Goal: Register for event/course

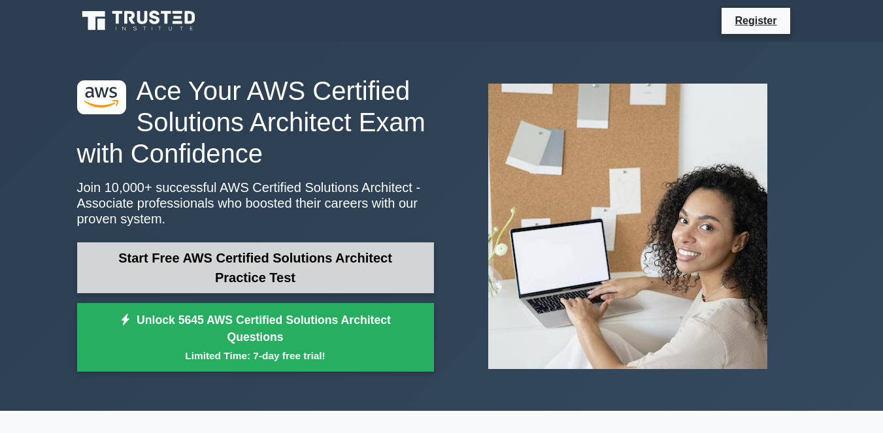
click at [294, 271] on link "Start Free AWS Certified Solutions Architect Practice Test" at bounding box center [255, 267] width 357 height 51
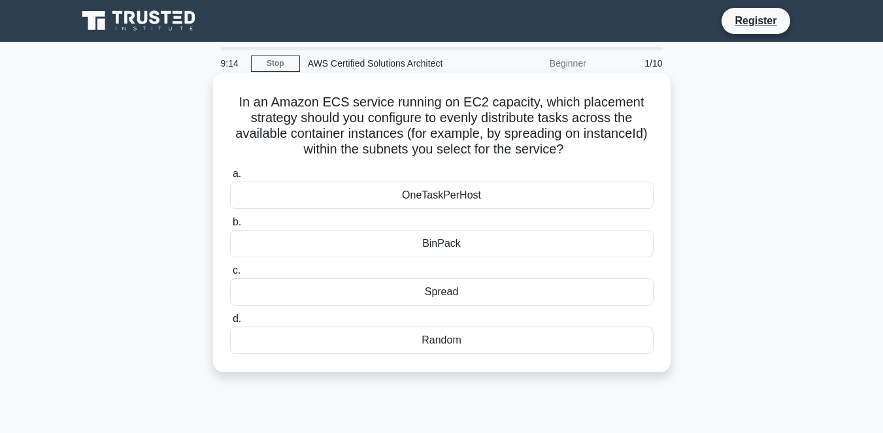
click at [332, 293] on div "Spread" at bounding box center [442, 291] width 424 height 27
click at [230, 275] on input "c. Spread" at bounding box center [230, 271] width 0 height 8
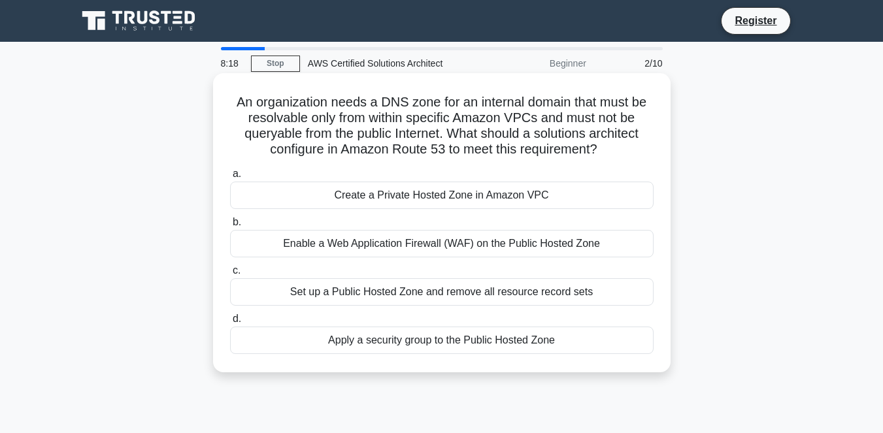
click at [438, 203] on div "Create a Private Hosted Zone in Amazon VPC" at bounding box center [442, 195] width 424 height 27
click at [230, 178] on input "a. Create a Private Hosted Zone in Amazon VPC" at bounding box center [230, 174] width 0 height 8
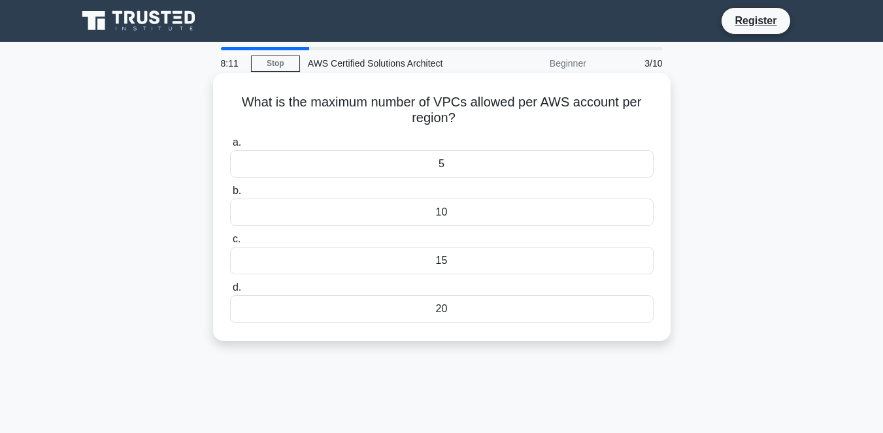
click at [433, 214] on div "10" at bounding box center [442, 212] width 424 height 27
click at [230, 195] on input "b. 10" at bounding box center [230, 191] width 0 height 8
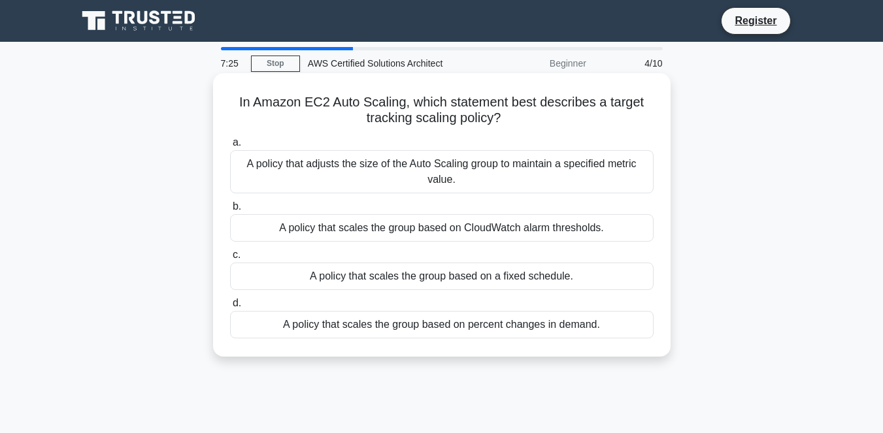
click at [481, 182] on div "A policy that adjusts the size of the Auto Scaling group to maintain a specifie…" at bounding box center [442, 171] width 424 height 43
click at [230, 147] on input "a. A policy that adjusts the size of the Auto Scaling group to maintain a speci…" at bounding box center [230, 143] width 0 height 8
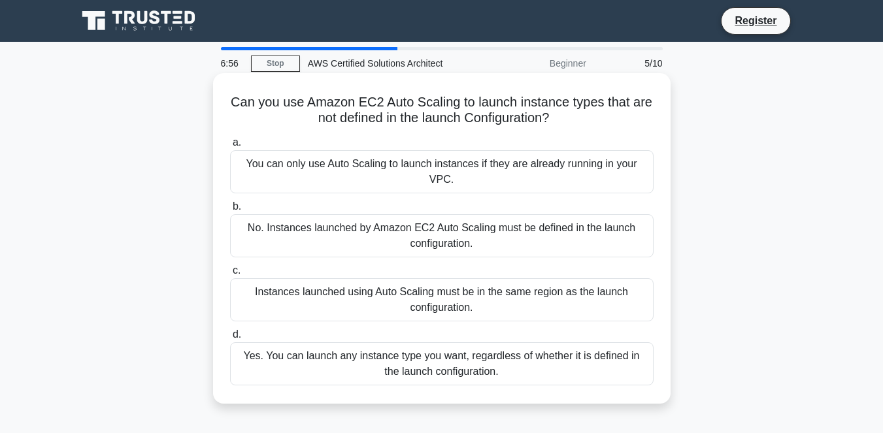
click at [448, 174] on div "You can only use Auto Scaling to launch instances if they are already running i…" at bounding box center [442, 171] width 424 height 43
click at [230, 147] on input "a. You can only use Auto Scaling to launch instances if they are already runnin…" at bounding box center [230, 143] width 0 height 8
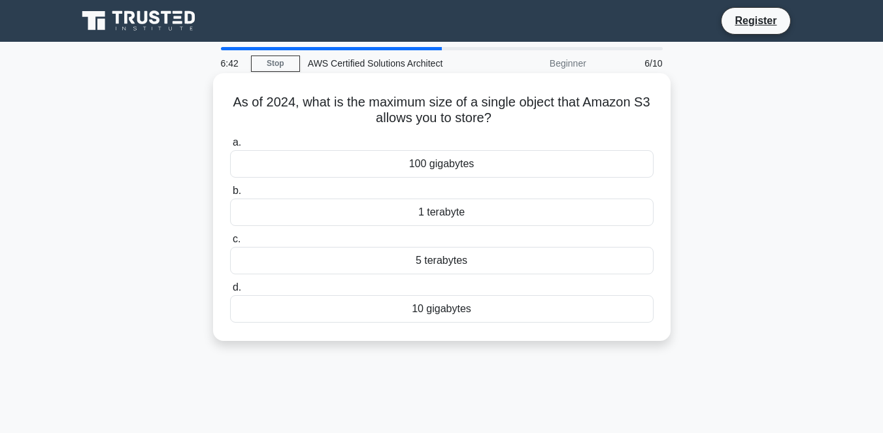
click at [444, 209] on div "1 terabyte" at bounding box center [442, 212] width 424 height 27
click at [230, 195] on input "b. 1 terabyte" at bounding box center [230, 191] width 0 height 8
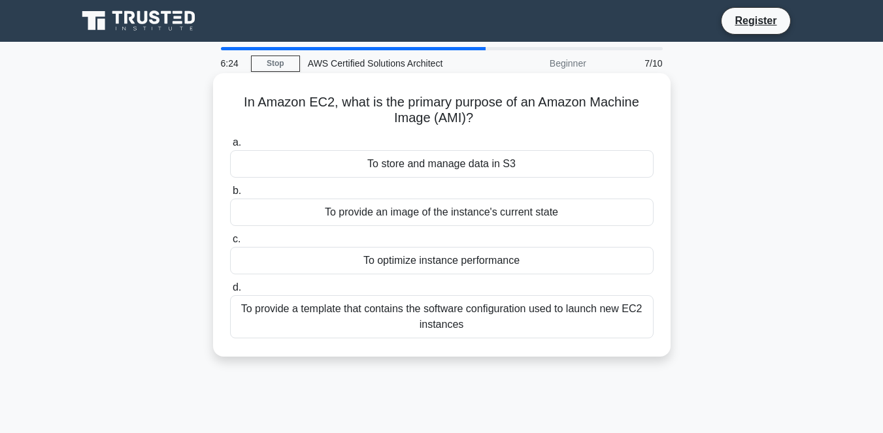
click at [569, 323] on div "To provide a template that contains the software configuration used to launch n…" at bounding box center [442, 316] width 424 height 43
click at [230, 292] on input "d. To provide a template that contains the software configuration used to launc…" at bounding box center [230, 288] width 0 height 8
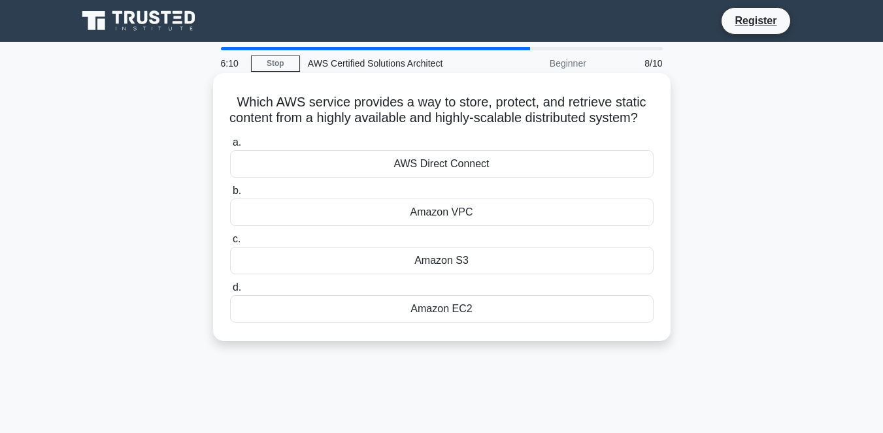
click at [480, 323] on div "Amazon EC2" at bounding box center [442, 308] width 424 height 27
click at [230, 292] on input "d. Amazon EC2" at bounding box center [230, 288] width 0 height 8
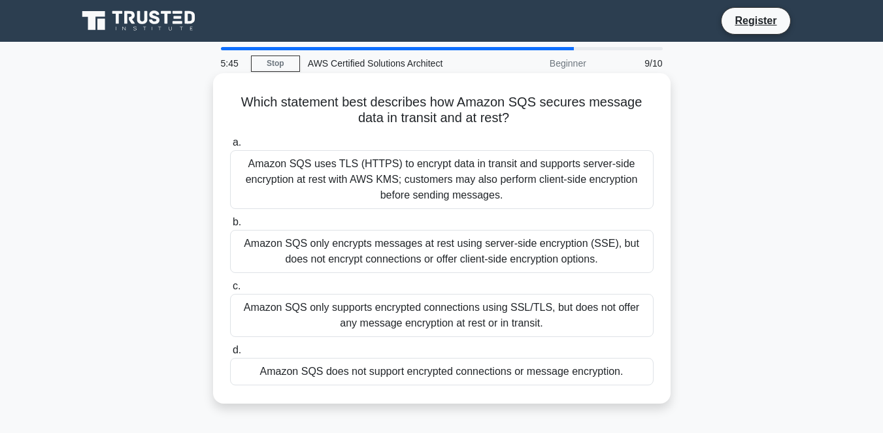
click at [463, 316] on div "Amazon SQS only supports encrypted connections using SSL/TLS, but does not offe…" at bounding box center [442, 315] width 424 height 43
click at [230, 291] on input "c. Amazon SQS only supports encrypted connections using SSL/TLS, but does not o…" at bounding box center [230, 286] width 0 height 8
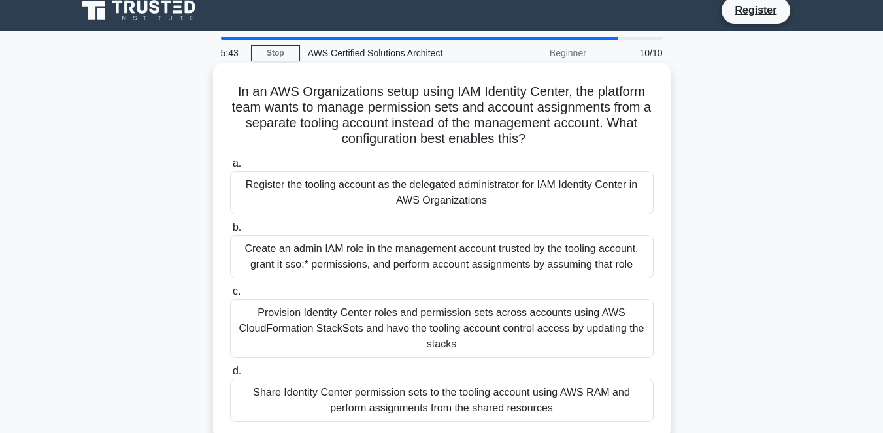
scroll to position [14, 0]
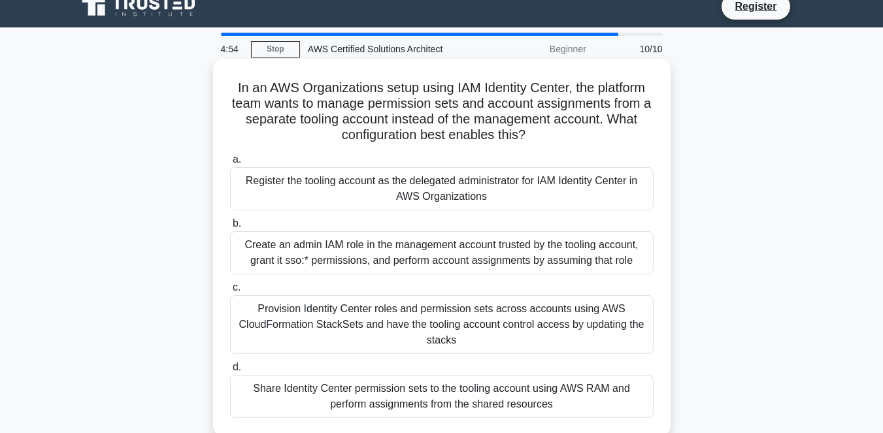
click at [406, 311] on div "Provision Identity Center roles and permission sets across accounts using AWS C…" at bounding box center [442, 324] width 424 height 59
click at [230, 292] on input "c. Provision Identity Center roles and permission sets across accounts using AW…" at bounding box center [230, 288] width 0 height 8
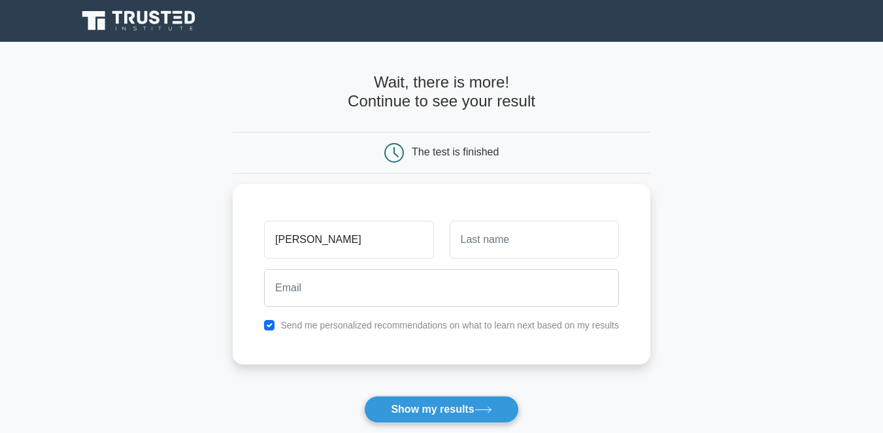
type input "[PERSON_NAME]"
type input "Barnes"
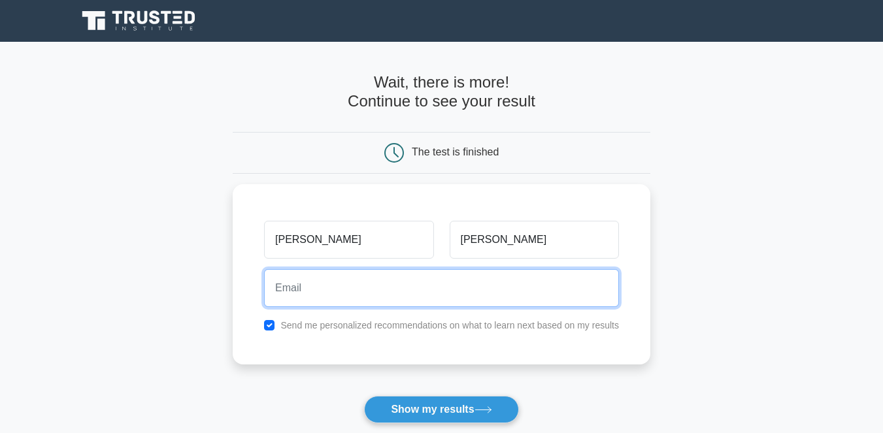
type input "johnbarnes449@gmail.com"
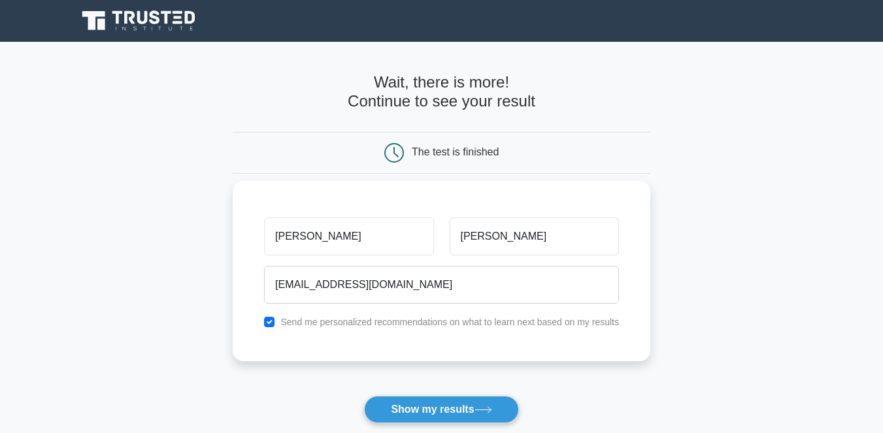
click at [265, 321] on input "checkbox" at bounding box center [269, 322] width 10 height 10
checkbox input "false"
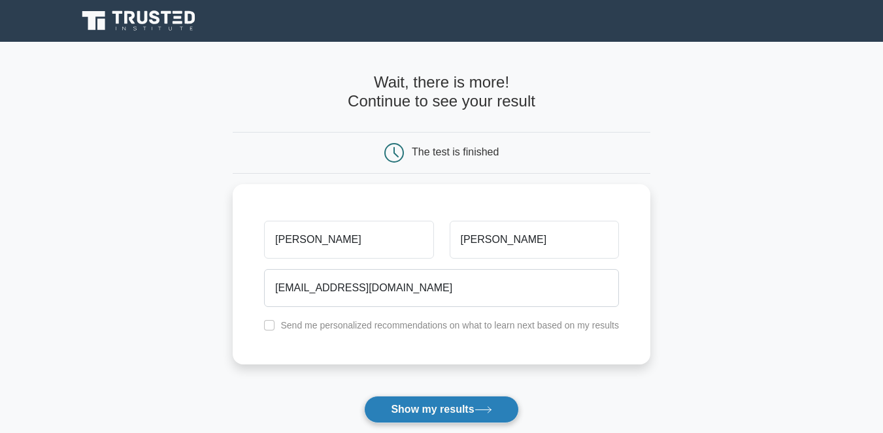
click at [424, 404] on button "Show my results" at bounding box center [441, 409] width 154 height 27
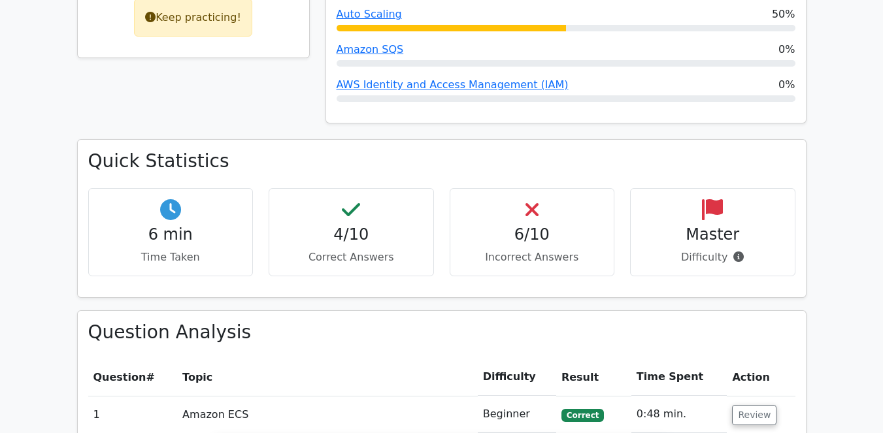
scroll to position [720, 0]
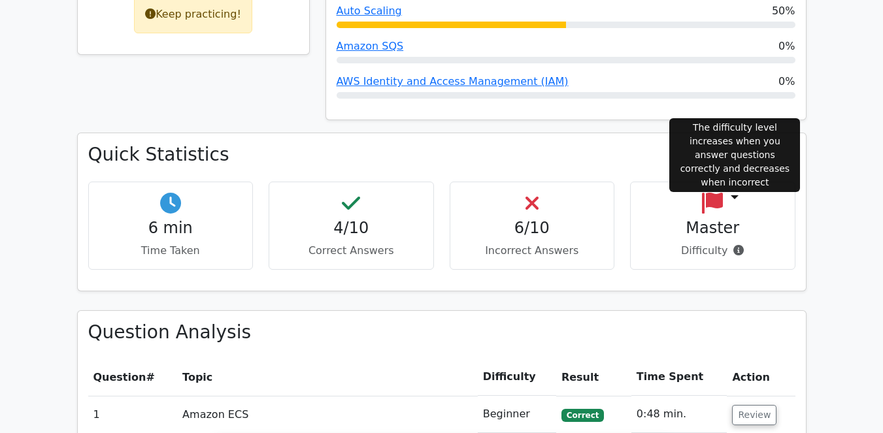
click at [737, 245] on icon at bounding box center [738, 250] width 10 height 10
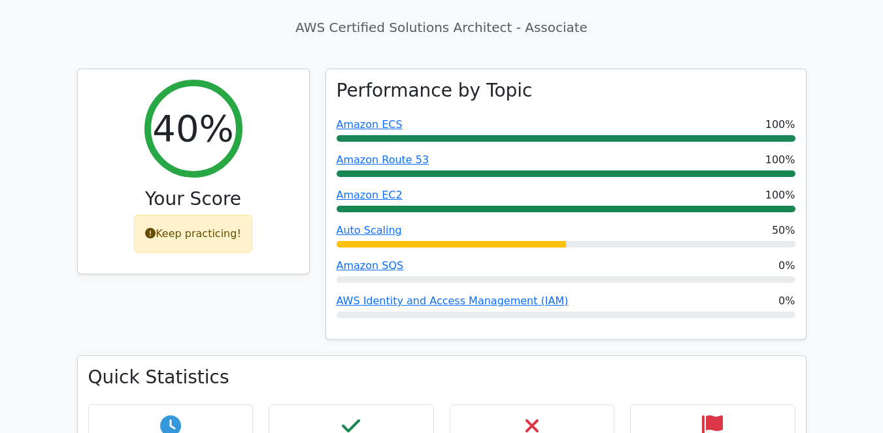
scroll to position [360, 0]
